Goal: Task Accomplishment & Management: Manage account settings

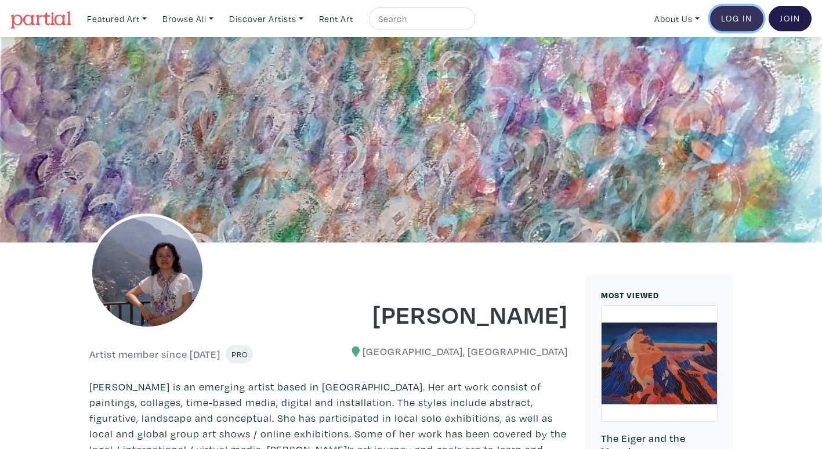
drag, startPoint x: 742, startPoint y: 16, endPoint x: 738, endPoint y: 23, distance: 8.1
click at [743, 15] on link "Log In" at bounding box center [736, 19] width 53 height 26
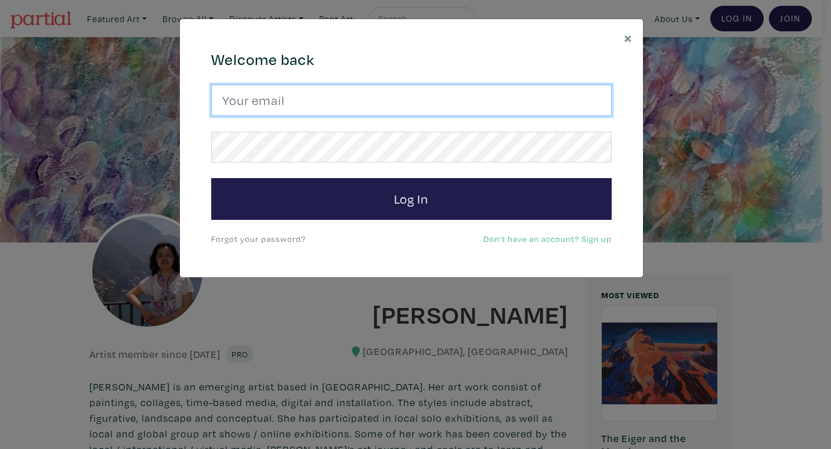
click at [322, 108] on input "email" at bounding box center [411, 100] width 400 height 31
type input "jenlau06@yahoo.ca"
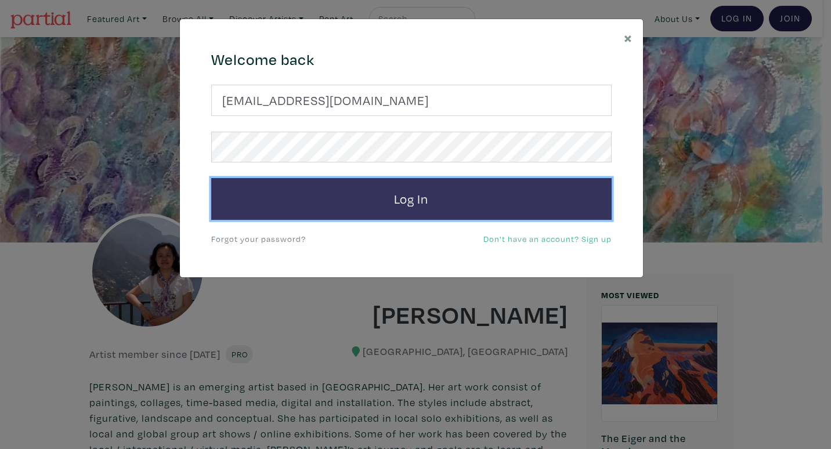
click at [367, 191] on button "Log In" at bounding box center [411, 199] width 400 height 42
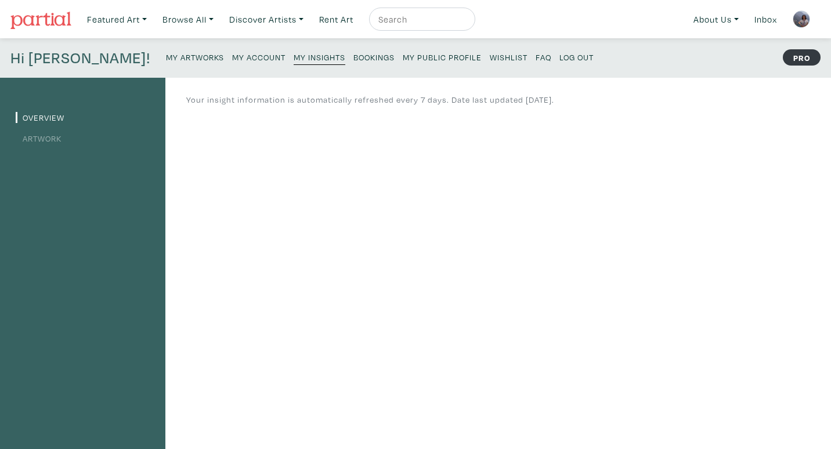
click at [490, 59] on small "Wishlist" at bounding box center [509, 57] width 38 height 11
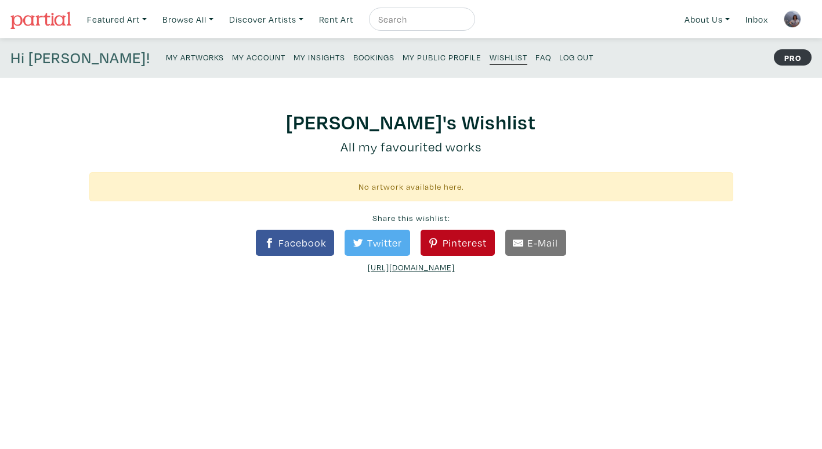
click at [166, 57] on small "My Artworks" at bounding box center [195, 57] width 58 height 11
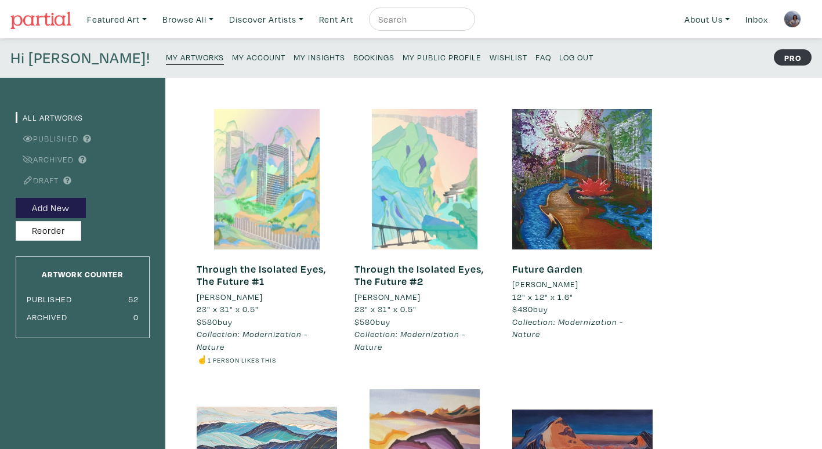
click at [232, 57] on small "My Account" at bounding box center [258, 57] width 53 height 11
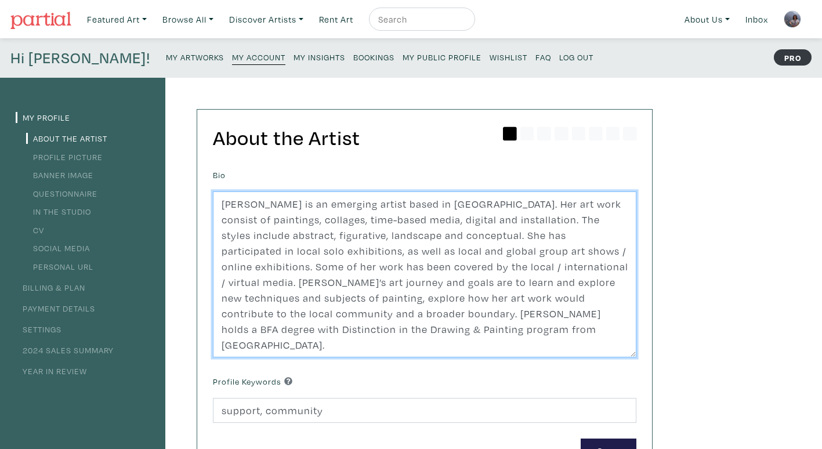
click at [315, 331] on textarea "[PERSON_NAME] is an emerging artist based in [GEOGRAPHIC_DATA]. Her art work co…" at bounding box center [424, 274] width 423 height 166
click at [482, 326] on textarea "[PERSON_NAME] is an emerging artist based in [GEOGRAPHIC_DATA]. Her art work co…" at bounding box center [424, 274] width 423 height 166
click at [347, 329] on textarea "[PERSON_NAME] is an emerging artist based in [GEOGRAPHIC_DATA]. Her art work co…" at bounding box center [424, 274] width 423 height 166
click at [338, 332] on textarea "Jennie Lau is an emerging artist based in Toronto. Her art work consist of pain…" at bounding box center [424, 274] width 423 height 166
click at [347, 202] on textarea "Jennie Lau is an emerging artist based in Toronto. Her art work consist of pain…" at bounding box center [424, 274] width 423 height 166
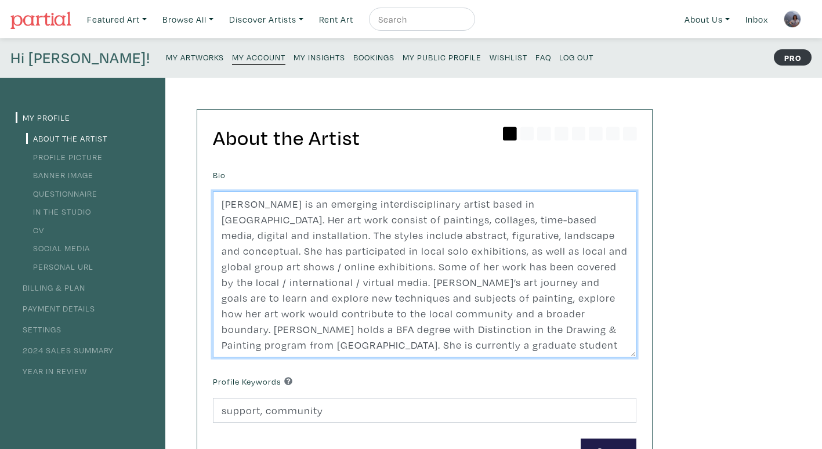
click at [346, 207] on textarea "Jennie Lau is an emerging artist based in Toronto. Her art work consist of pain…" at bounding box center [424, 274] width 423 height 166
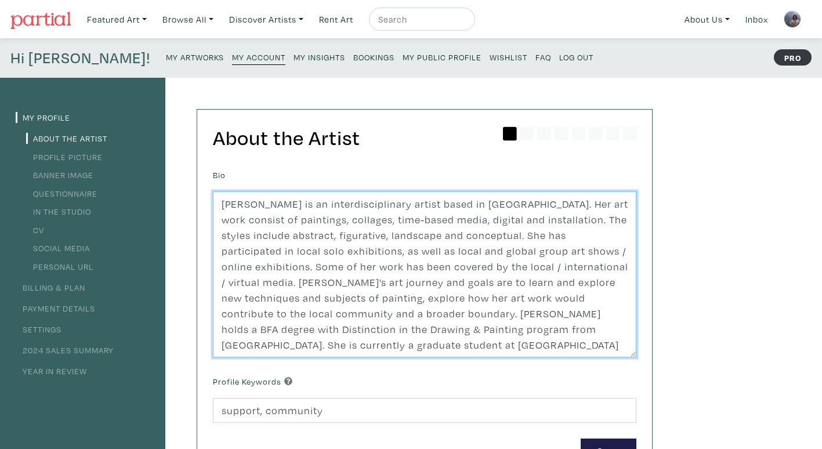
click at [430, 270] on textarea "Jennie Lau is an emerging artist based in Toronto. Her art work consist of pain…" at bounding box center [424, 274] width 423 height 166
click at [301, 332] on textarea "Jennie Lau is an emerging artist based in Toronto. Her art work consist of pain…" at bounding box center [424, 274] width 423 height 166
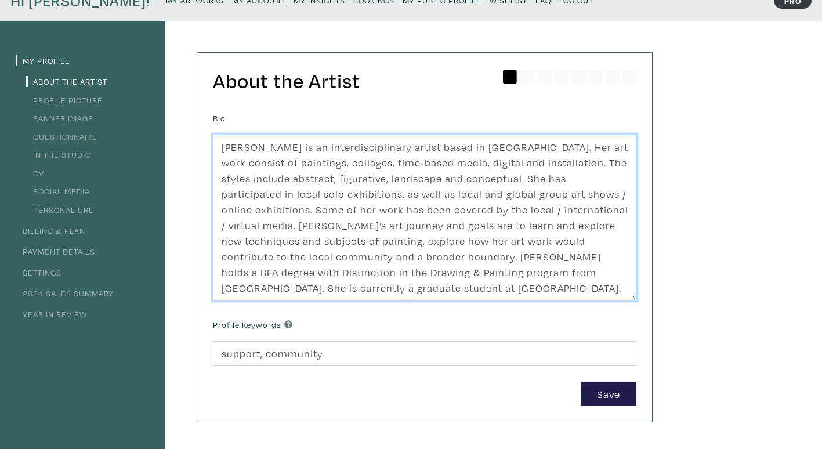
scroll to position [58, 0]
type textarea "Jennie Lau is an interdisciplinary artist based in Toronto. Her art work consis…"
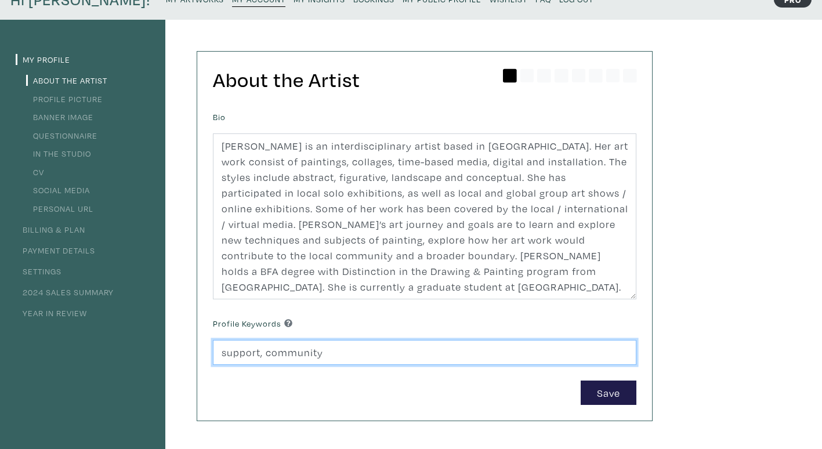
click at [322, 354] on input "support, community" at bounding box center [424, 352] width 423 height 25
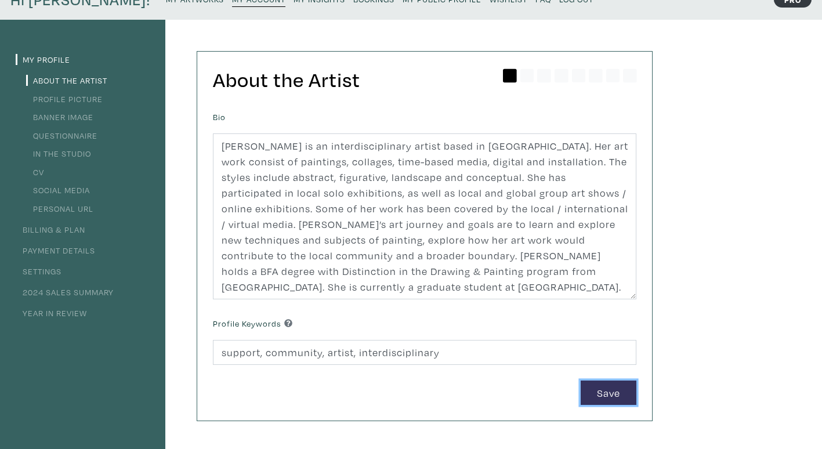
click at [604, 396] on button "Save" at bounding box center [609, 392] width 56 height 25
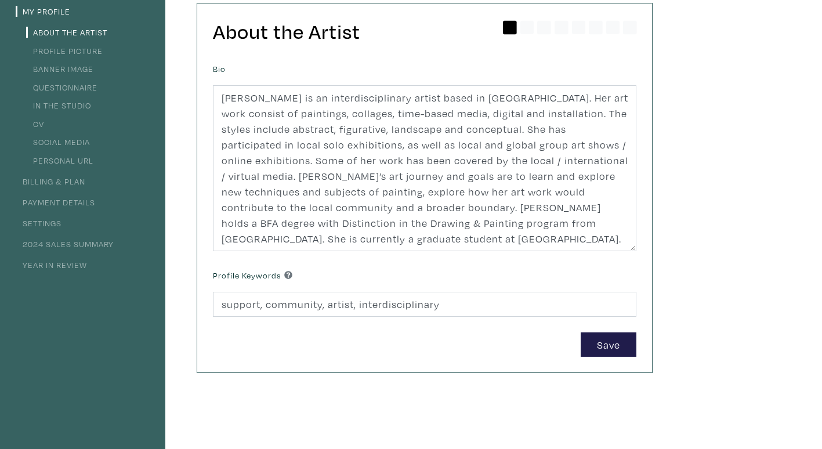
scroll to position [116, 0]
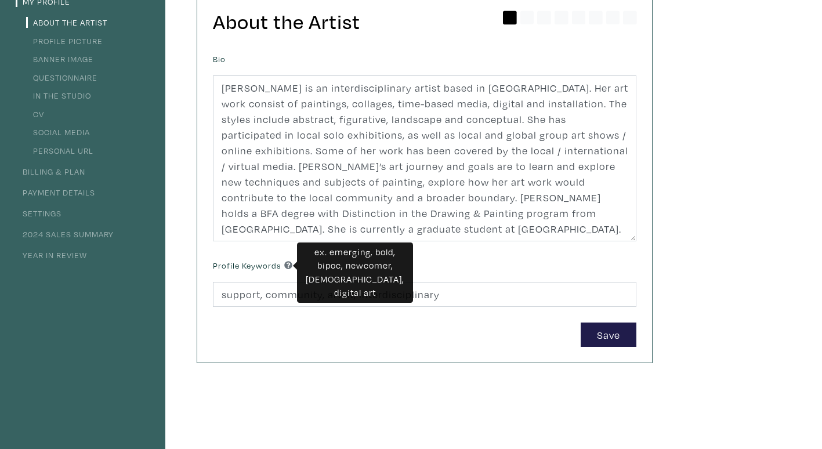
click at [292, 267] on icon at bounding box center [288, 265] width 8 height 8
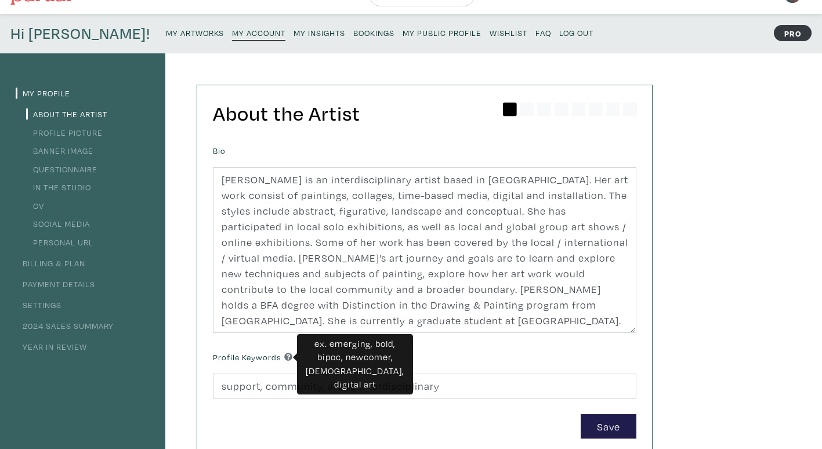
scroll to position [58, 0]
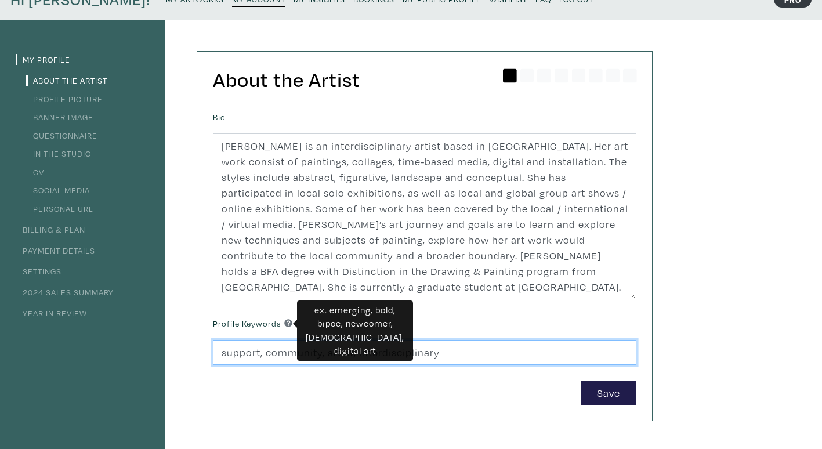
click at [443, 356] on input "support, community, artist, interdisciplinary" at bounding box center [424, 352] width 423 height 25
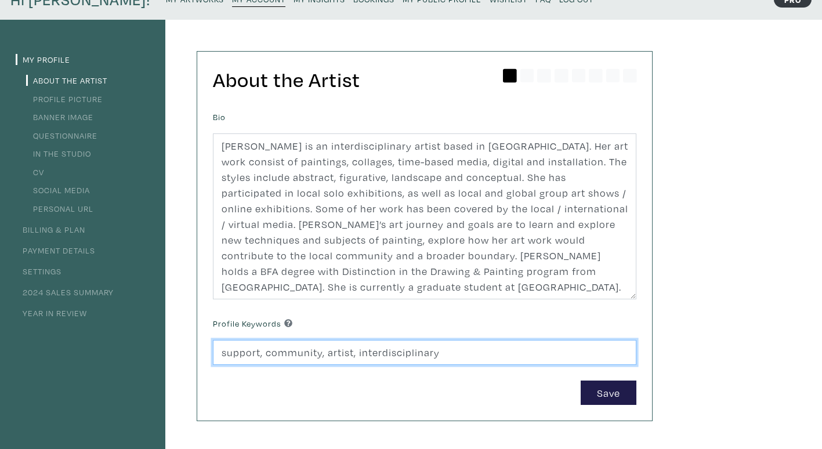
click at [350, 354] on input "support, community, artist, interdisciplinary" at bounding box center [424, 352] width 423 height 25
click at [404, 354] on input "support, community, interdisciplinary" at bounding box center [424, 352] width 423 height 25
type input "support, community, interdisciplinary, landscape, abstract, figure"
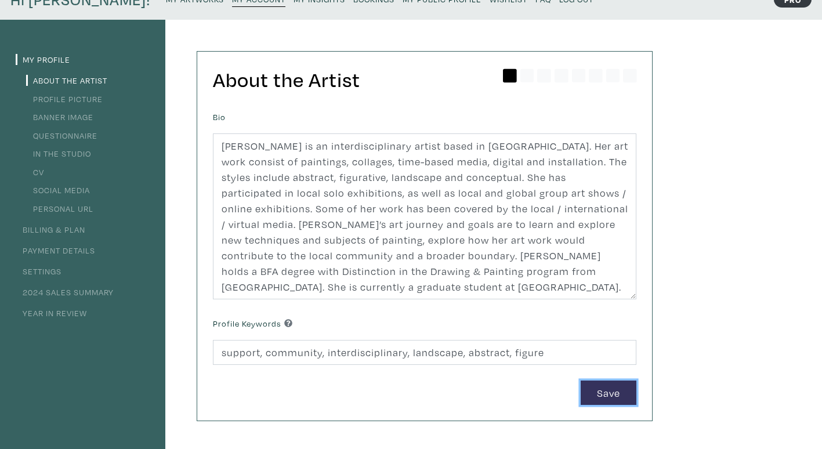
click at [607, 397] on button "Save" at bounding box center [609, 392] width 56 height 25
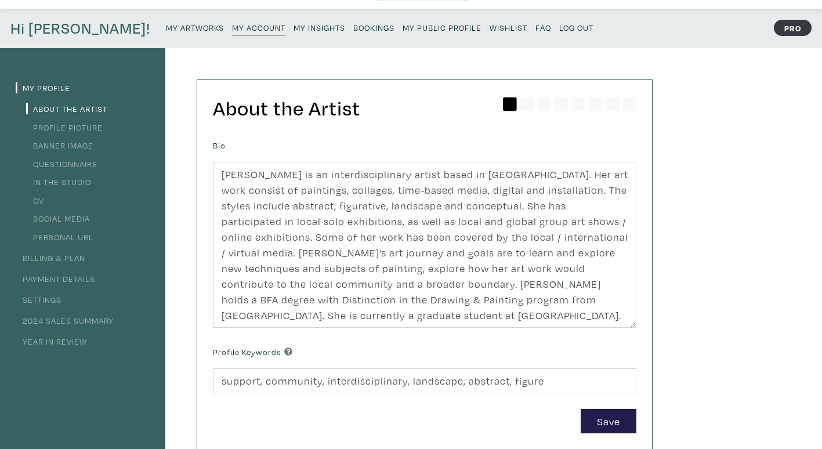
scroll to position [0, 0]
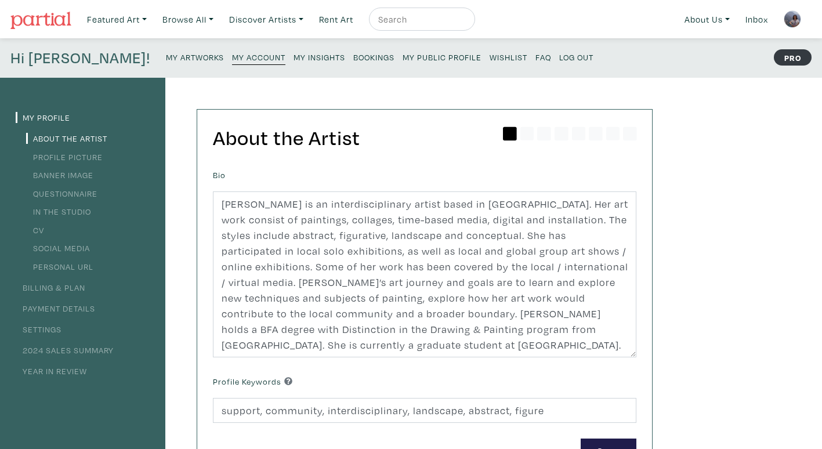
click at [403, 56] on small "My Public Profile" at bounding box center [442, 57] width 79 height 11
click at [166, 58] on small "My Artworks" at bounding box center [195, 57] width 58 height 11
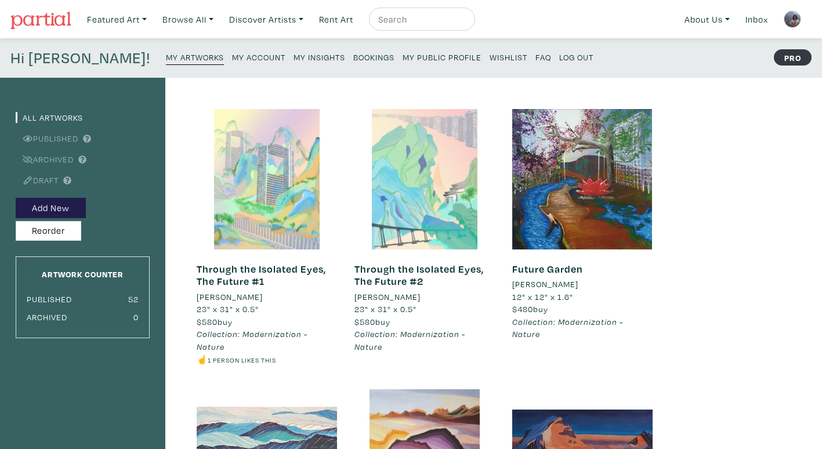
click at [559, 59] on small "Log Out" at bounding box center [576, 57] width 34 height 11
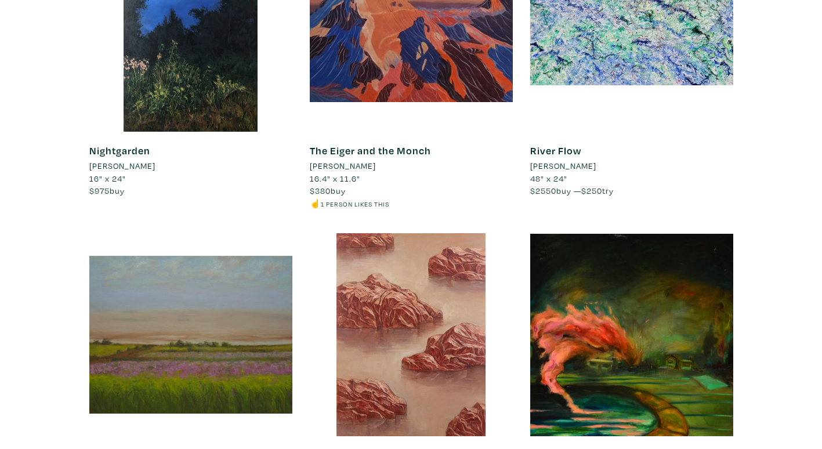
scroll to position [1823, 0]
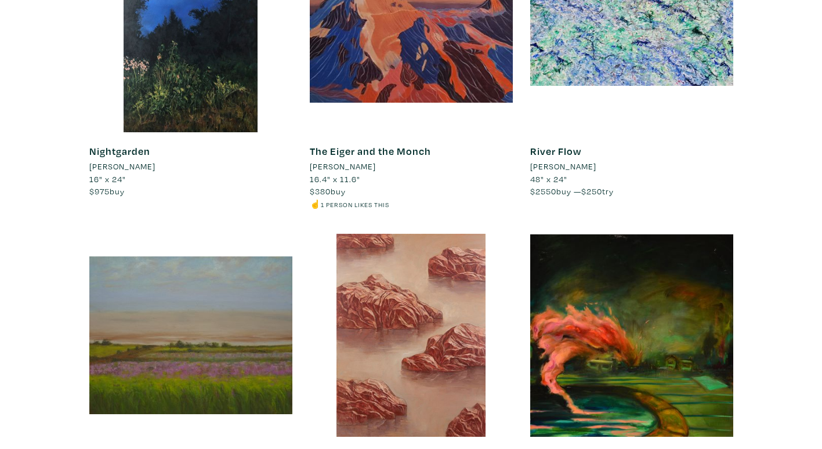
click at [339, 168] on li "[PERSON_NAME]" at bounding box center [343, 166] width 66 height 13
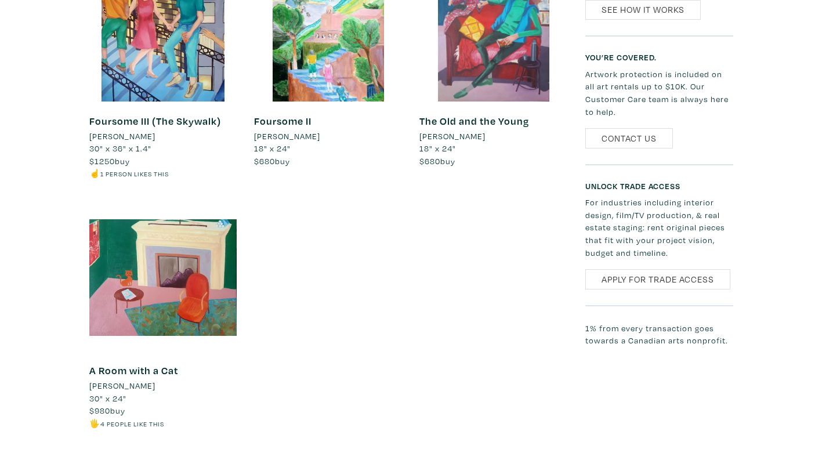
scroll to position [3538, 0]
